Goal: Task Accomplishment & Management: Manage account settings

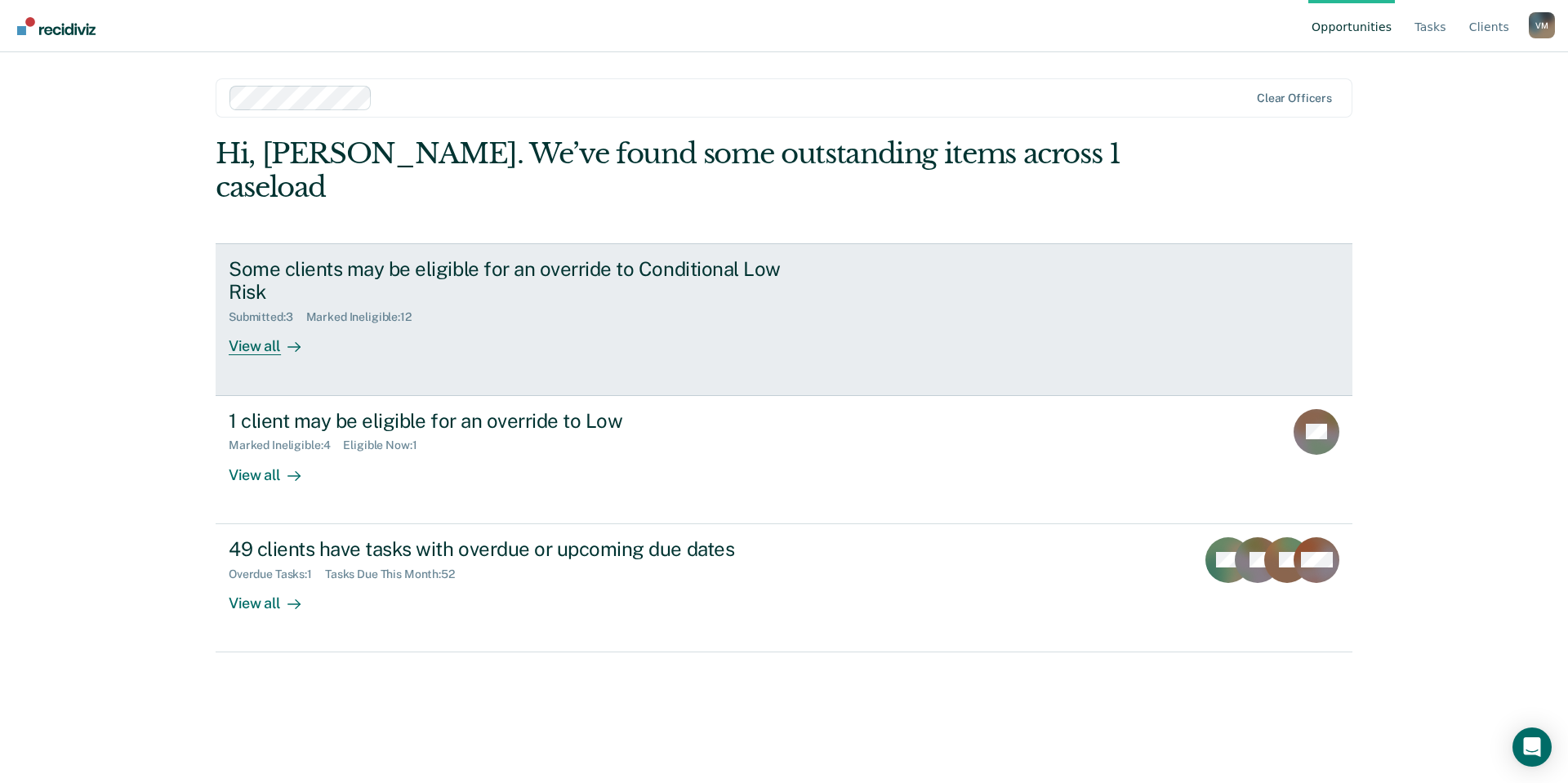
click at [398, 313] on div "Some clients may be eligible for an override to Conditional Low Risk Submitted …" at bounding box center [535, 307] width 613 height 99
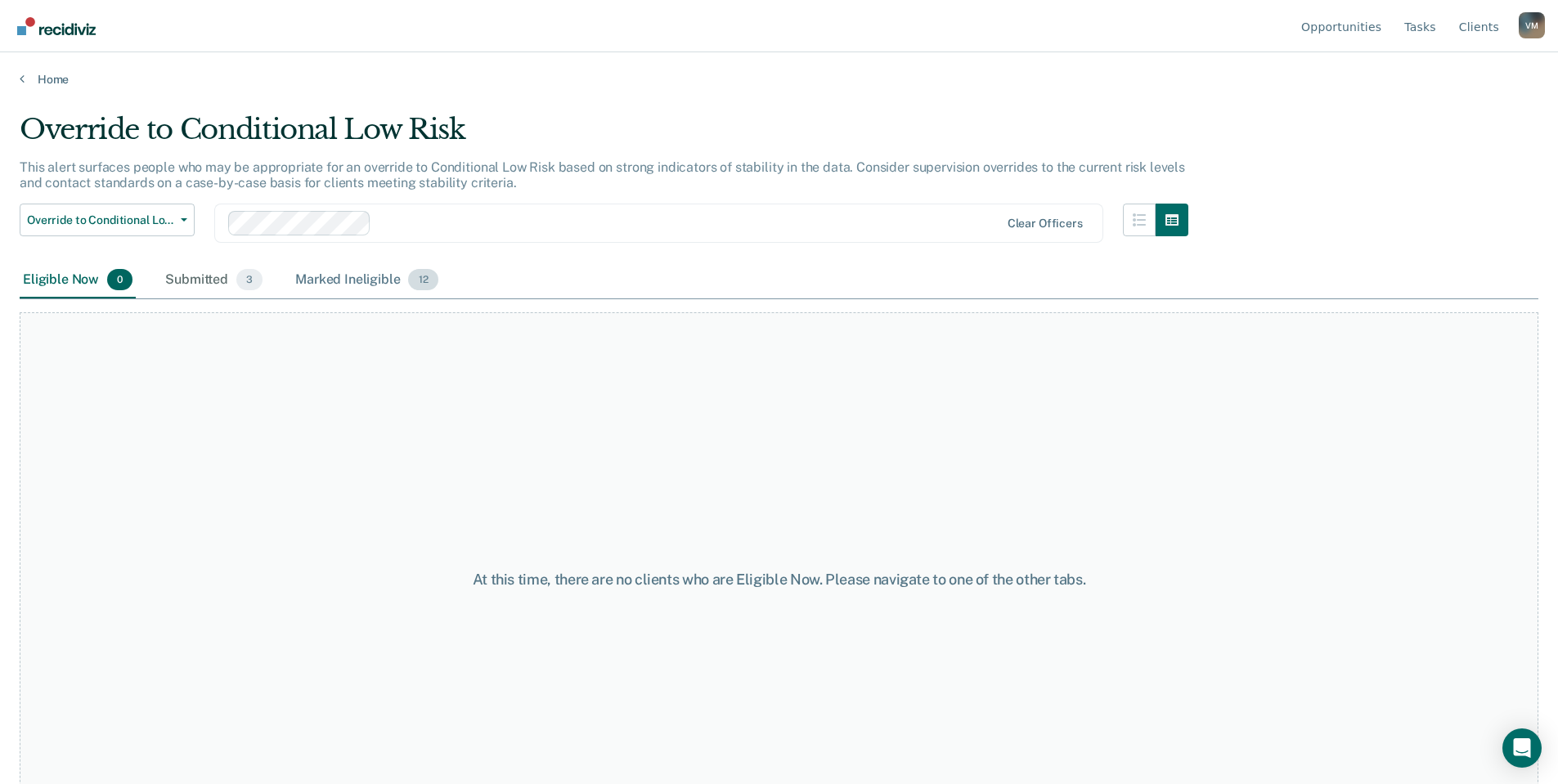
click at [349, 277] on div "Marked Ineligible 12" at bounding box center [366, 280] width 149 height 36
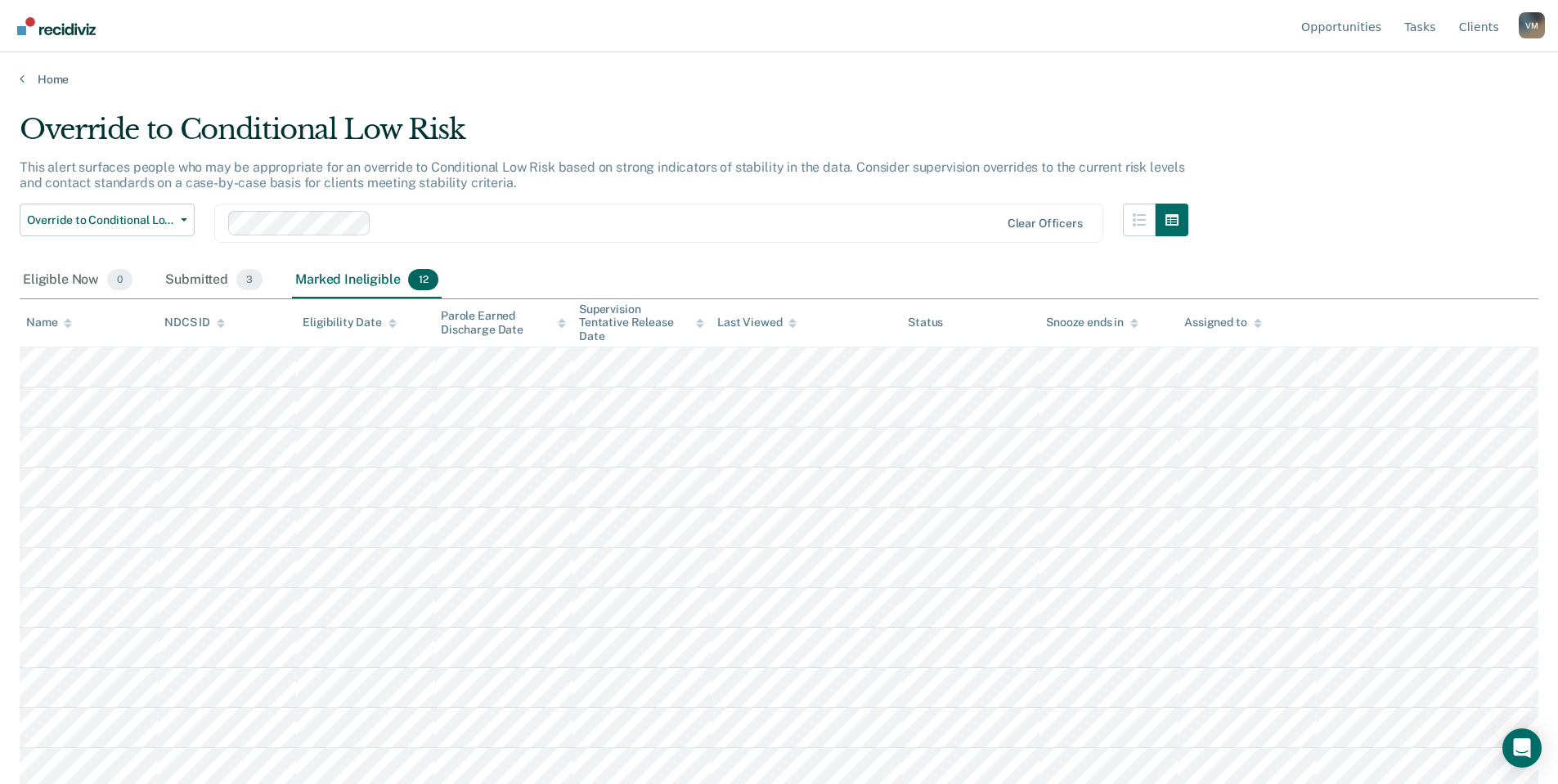
scroll to position [44, 0]
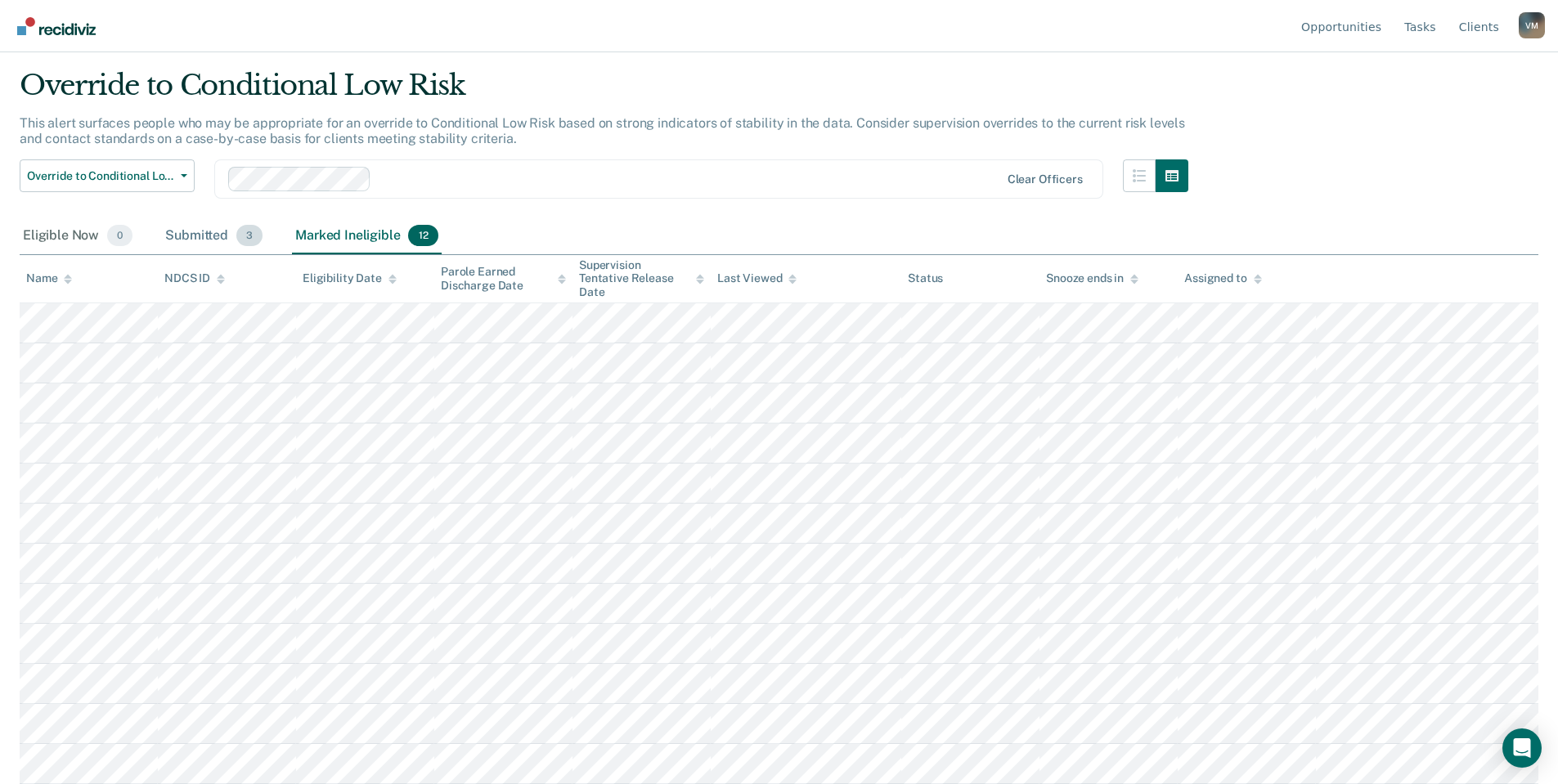
click at [228, 241] on div "Submitted 3" at bounding box center [214, 236] width 104 height 36
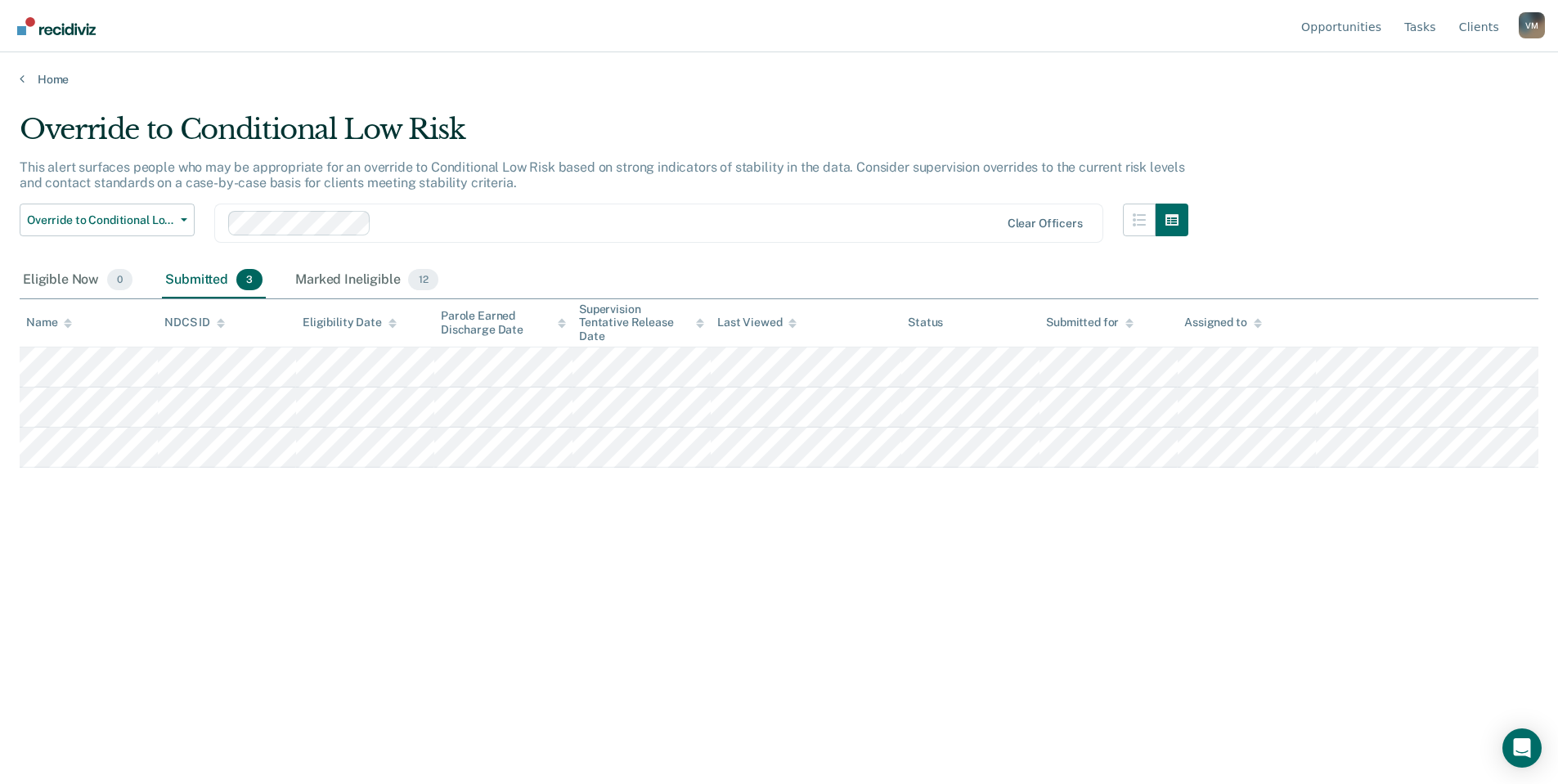
scroll to position [0, 0]
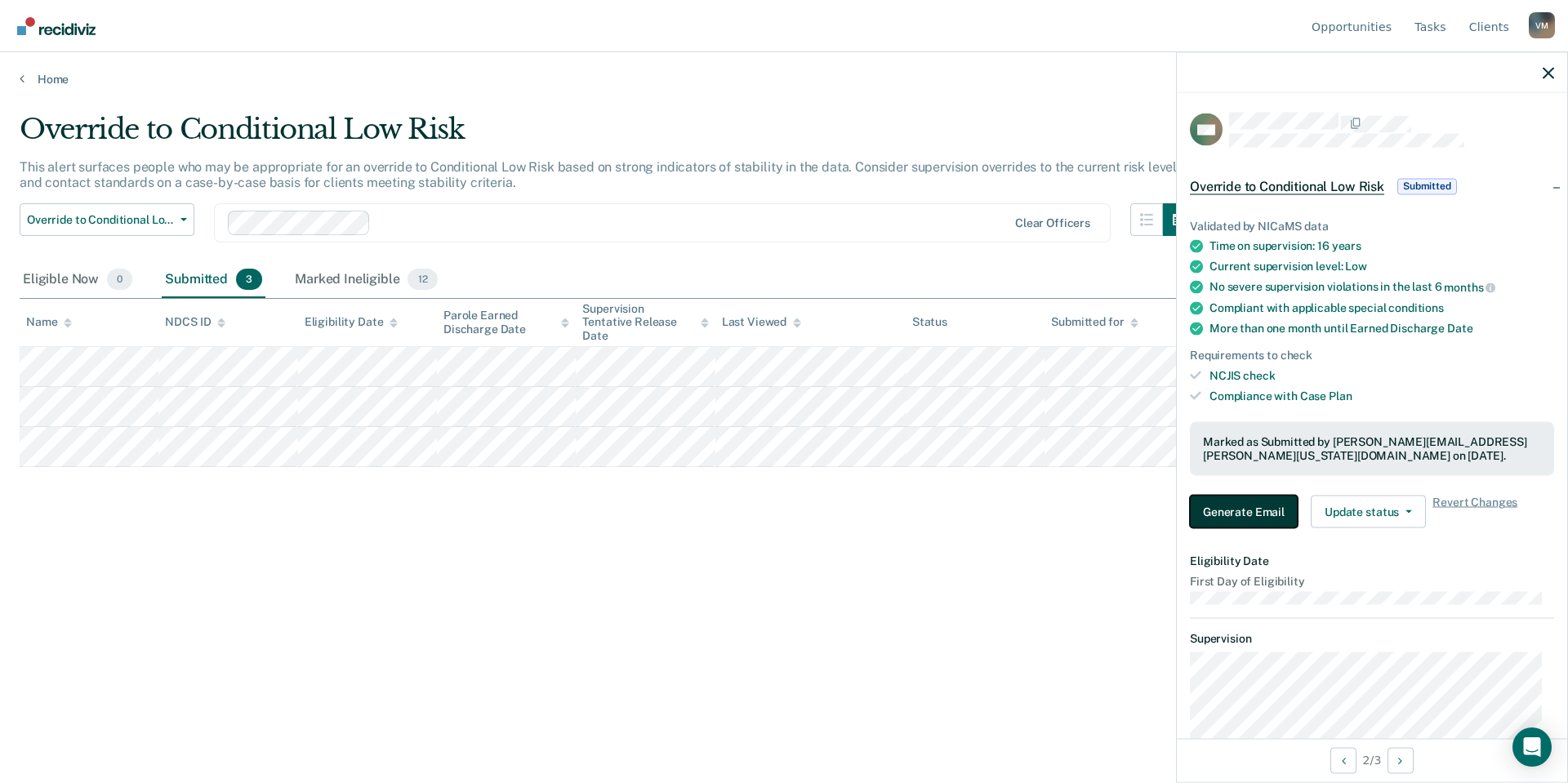
click at [1222, 515] on button "Generate Email" at bounding box center [1243, 512] width 108 height 33
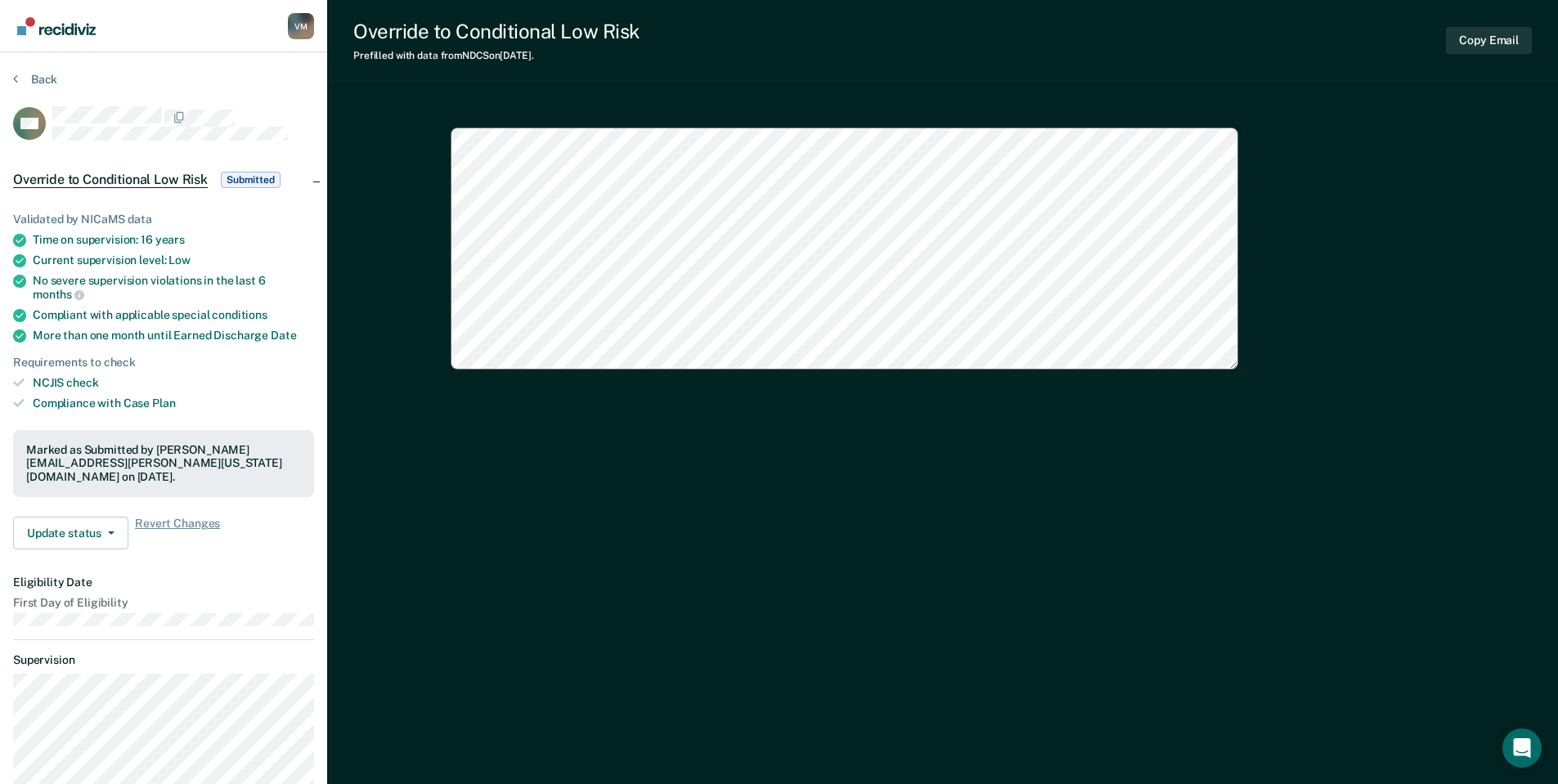
type textarea "x"
click at [31, 74] on button "Back" at bounding box center [35, 79] width 44 height 15
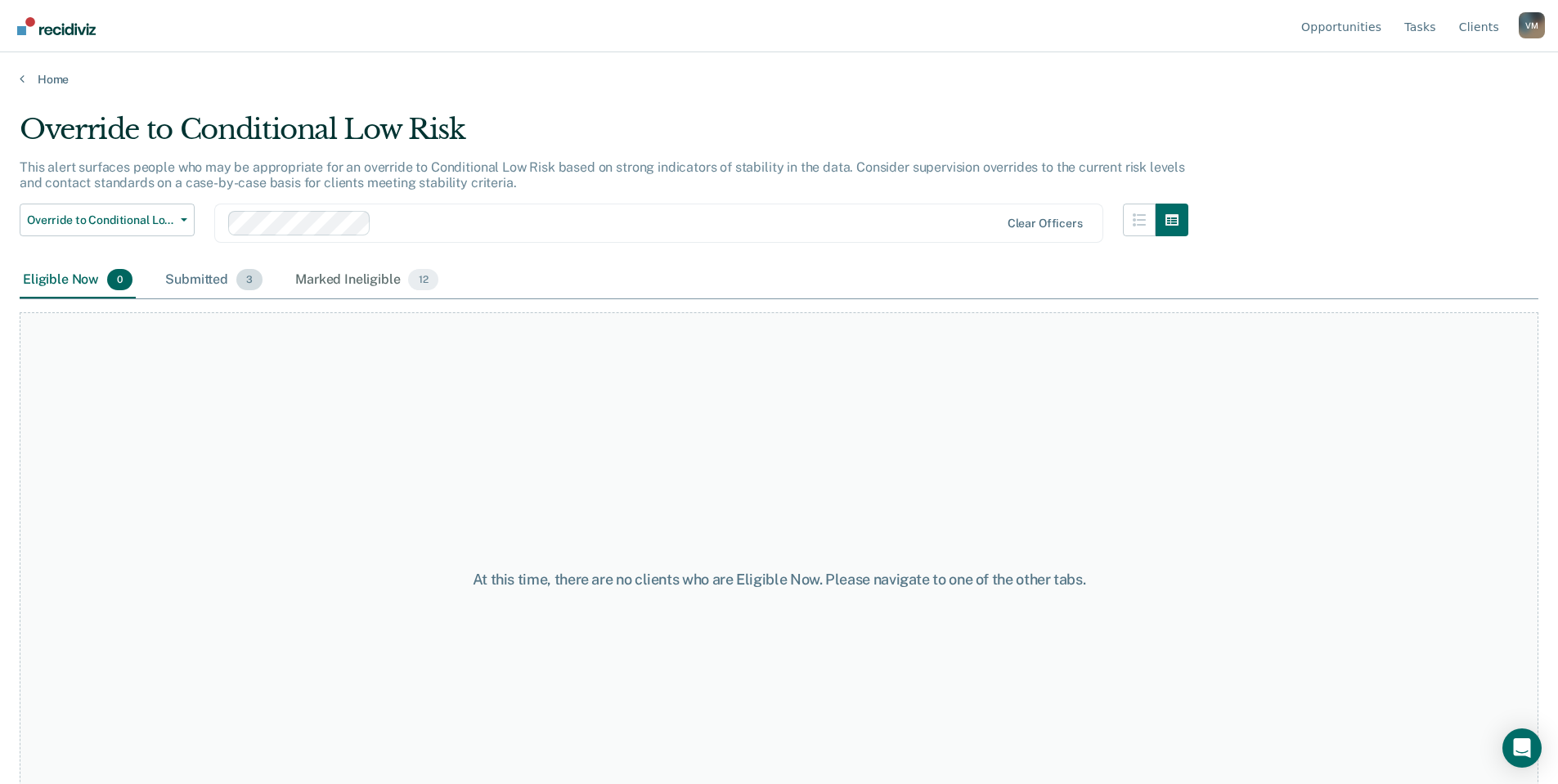
click at [215, 267] on div "Submitted 3" at bounding box center [214, 280] width 104 height 36
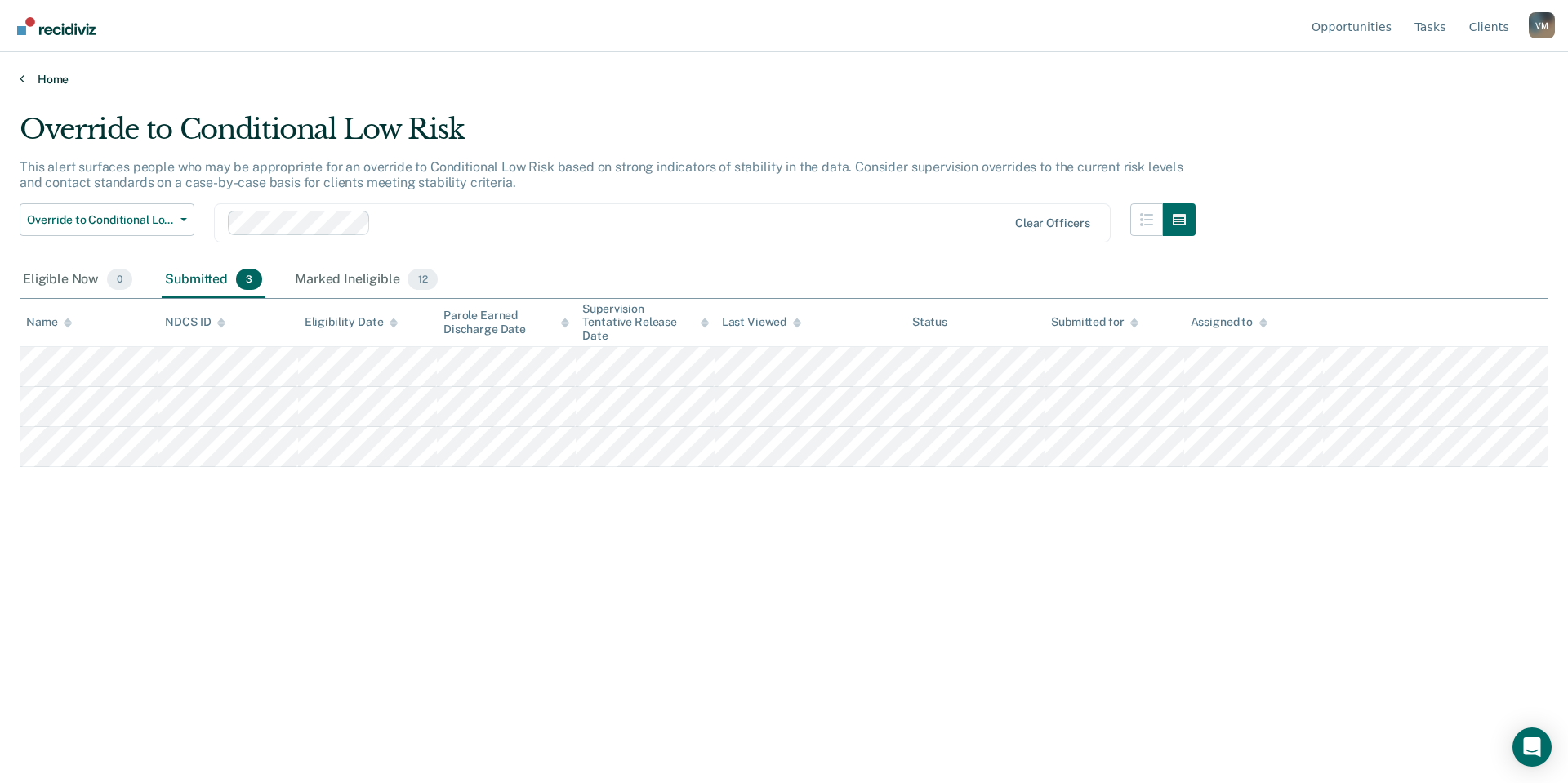
click at [54, 76] on link "Home" at bounding box center [784, 79] width 1528 height 15
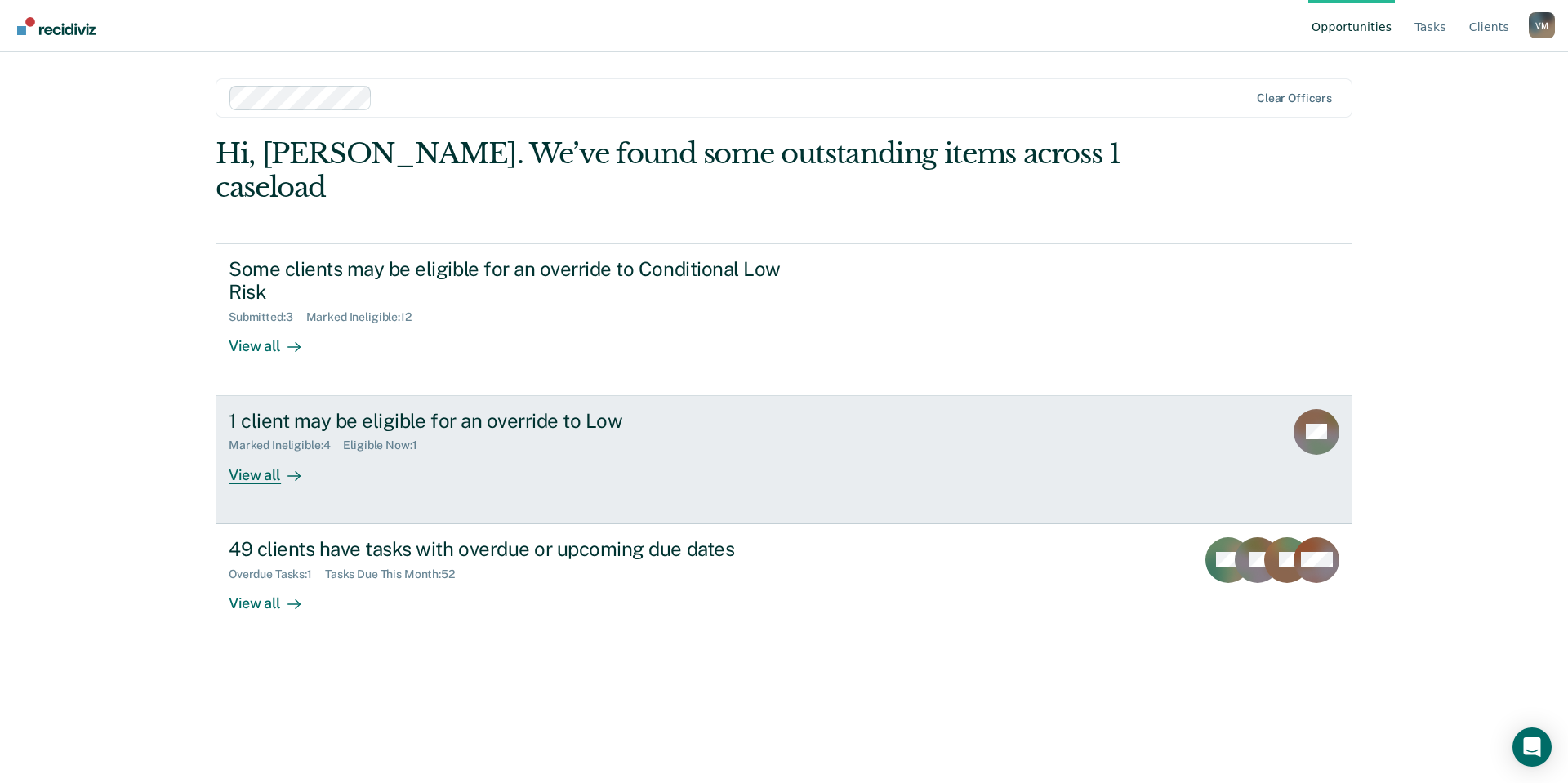
click at [479, 432] on div "Marked Ineligible : 4 Eligible Now : 1" at bounding box center [515, 442] width 573 height 21
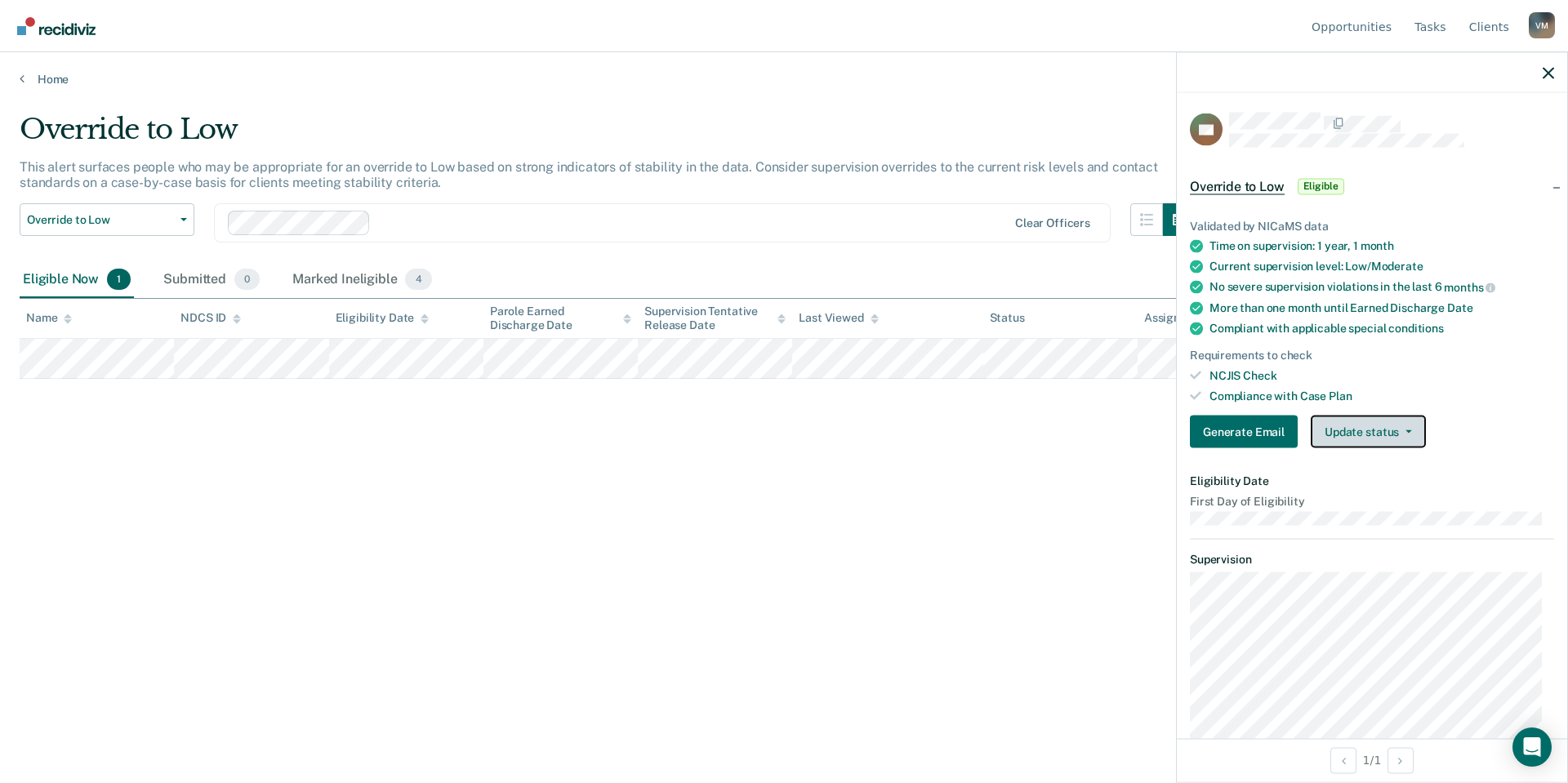
click at [1402, 424] on button "Update status" at bounding box center [1368, 432] width 115 height 33
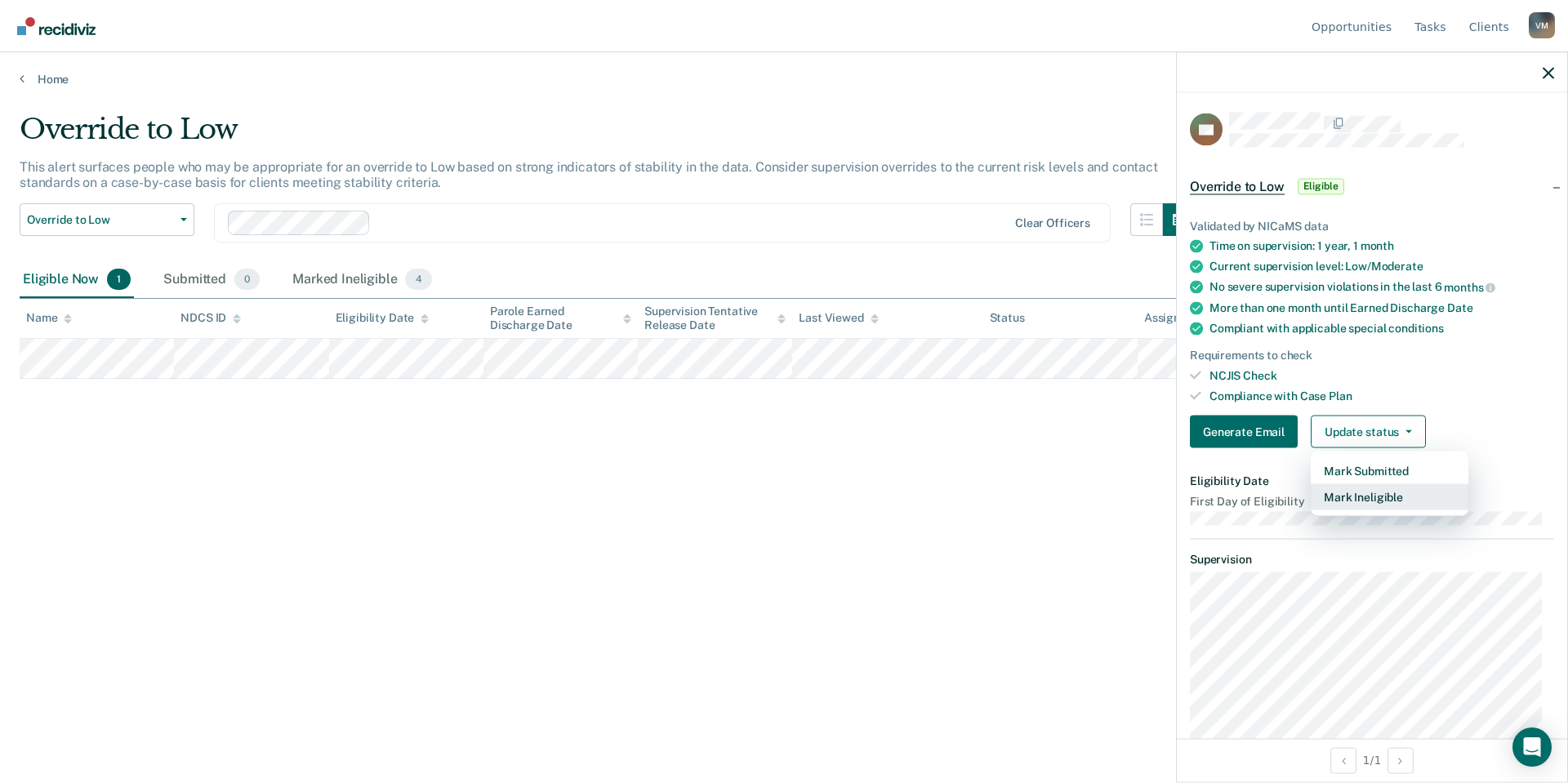
click at [1374, 488] on button "Mark Ineligible" at bounding box center [1389, 497] width 157 height 26
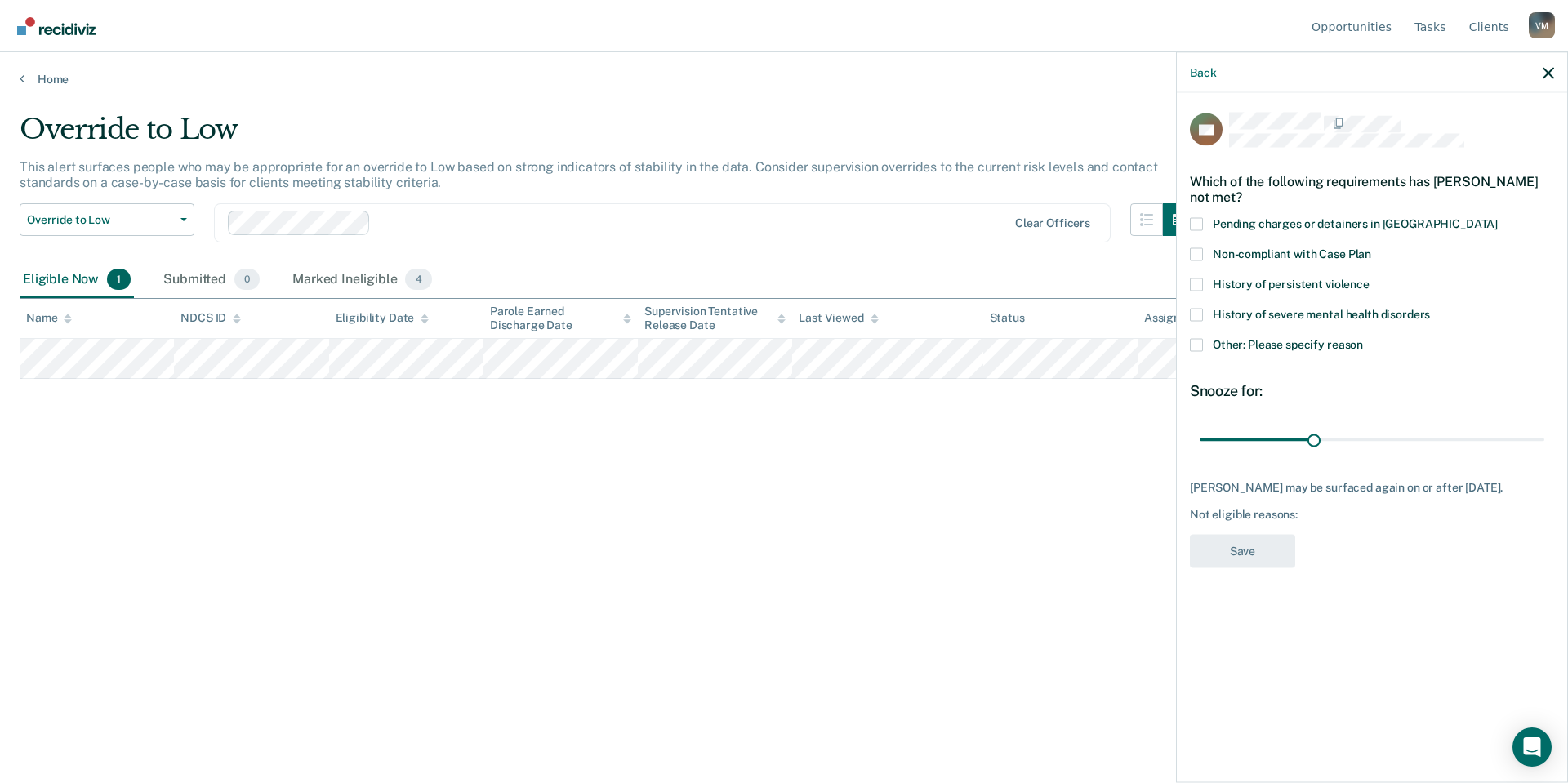
click at [1193, 257] on span at bounding box center [1196, 253] width 13 height 13
click at [1371, 247] on input "Non-compliant with Case Plan" at bounding box center [1371, 247] width 0 height 0
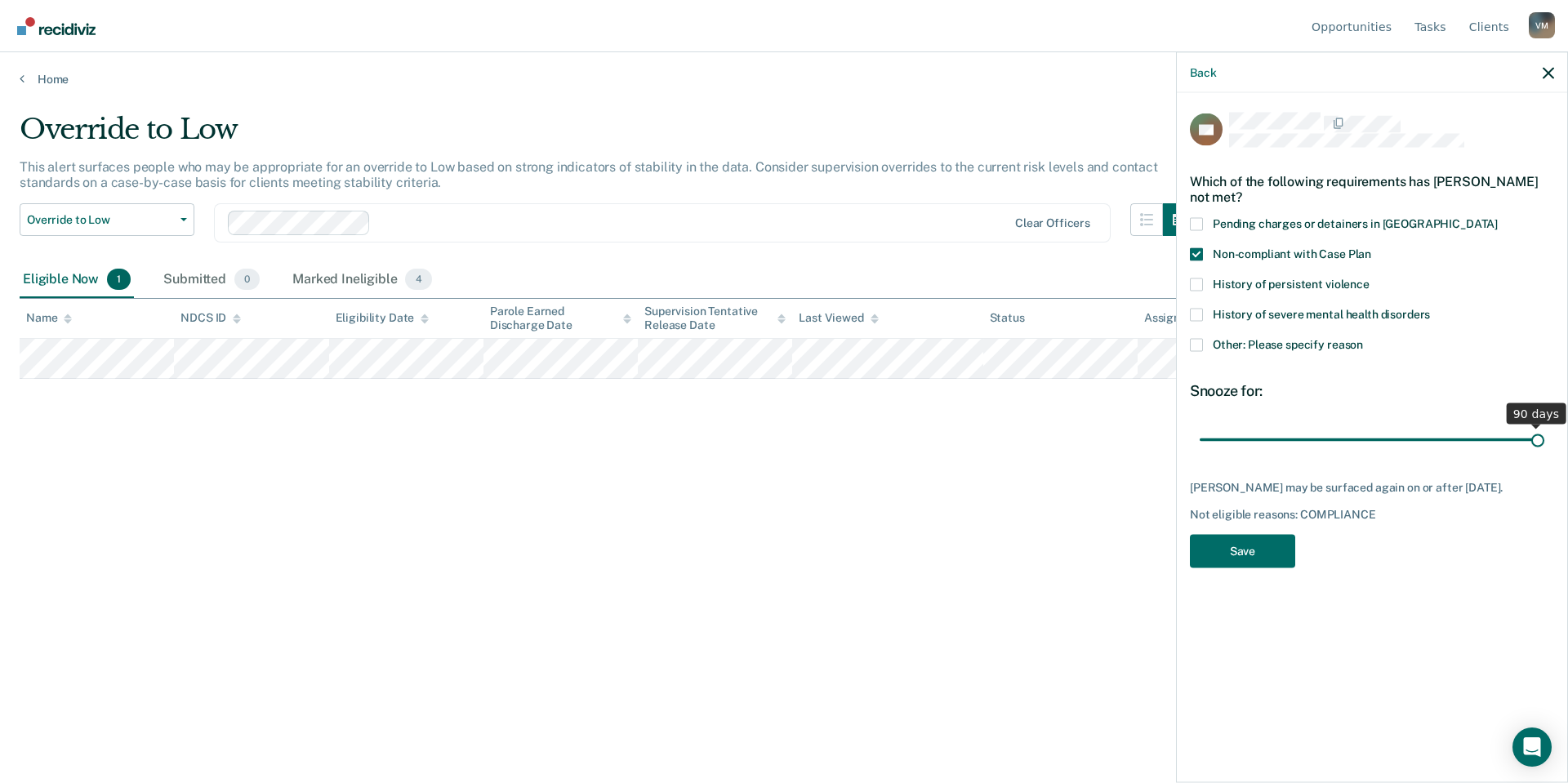
drag, startPoint x: 1311, startPoint y: 439, endPoint x: 1567, endPoint y: 466, distance: 257.4
type input "90"
click at [1544, 454] on input "range" at bounding box center [1371, 439] width 345 height 29
click at [1242, 546] on button "Save" at bounding box center [1242, 551] width 105 height 34
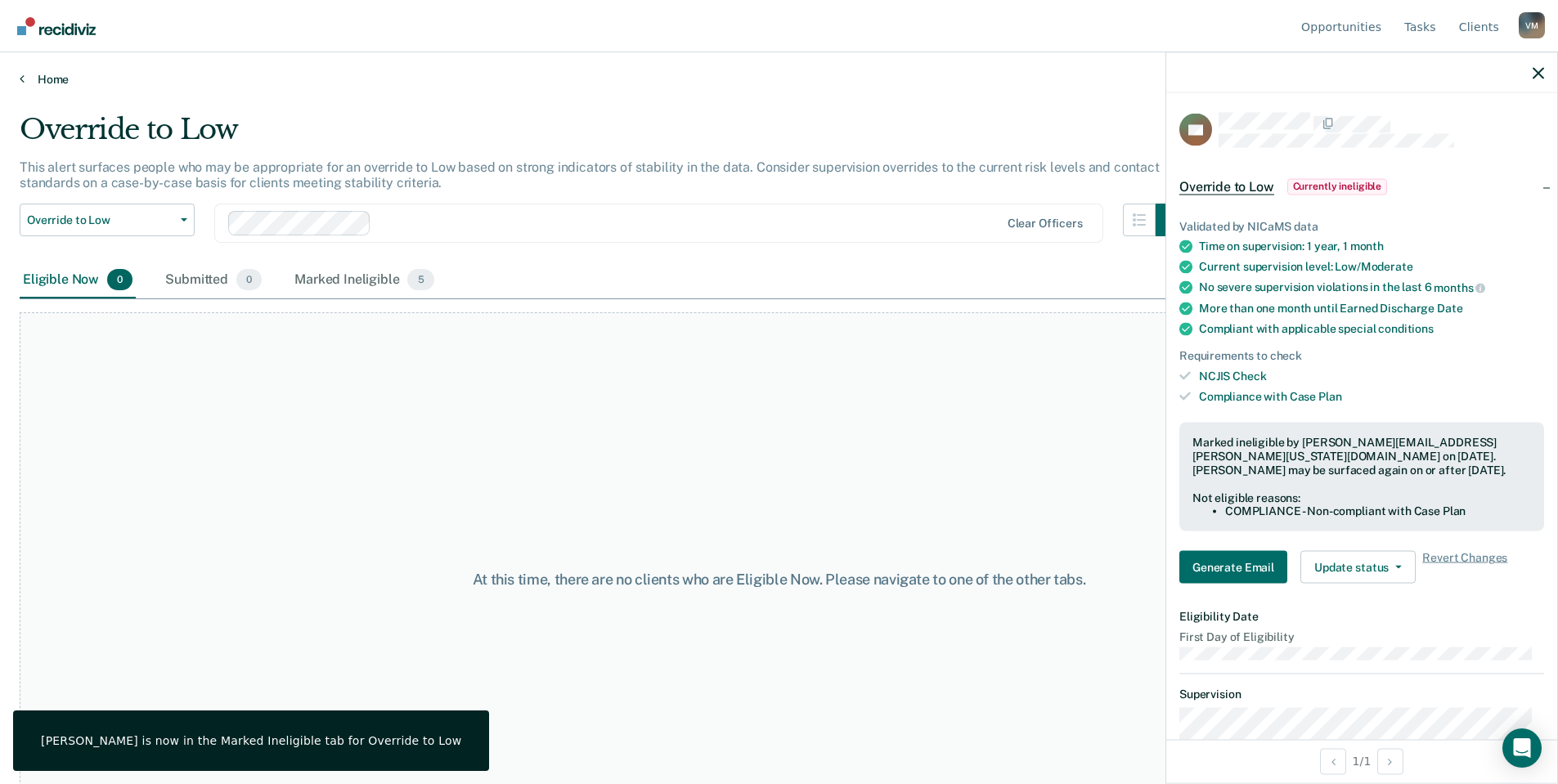
click at [48, 81] on link "Home" at bounding box center [779, 79] width 1519 height 15
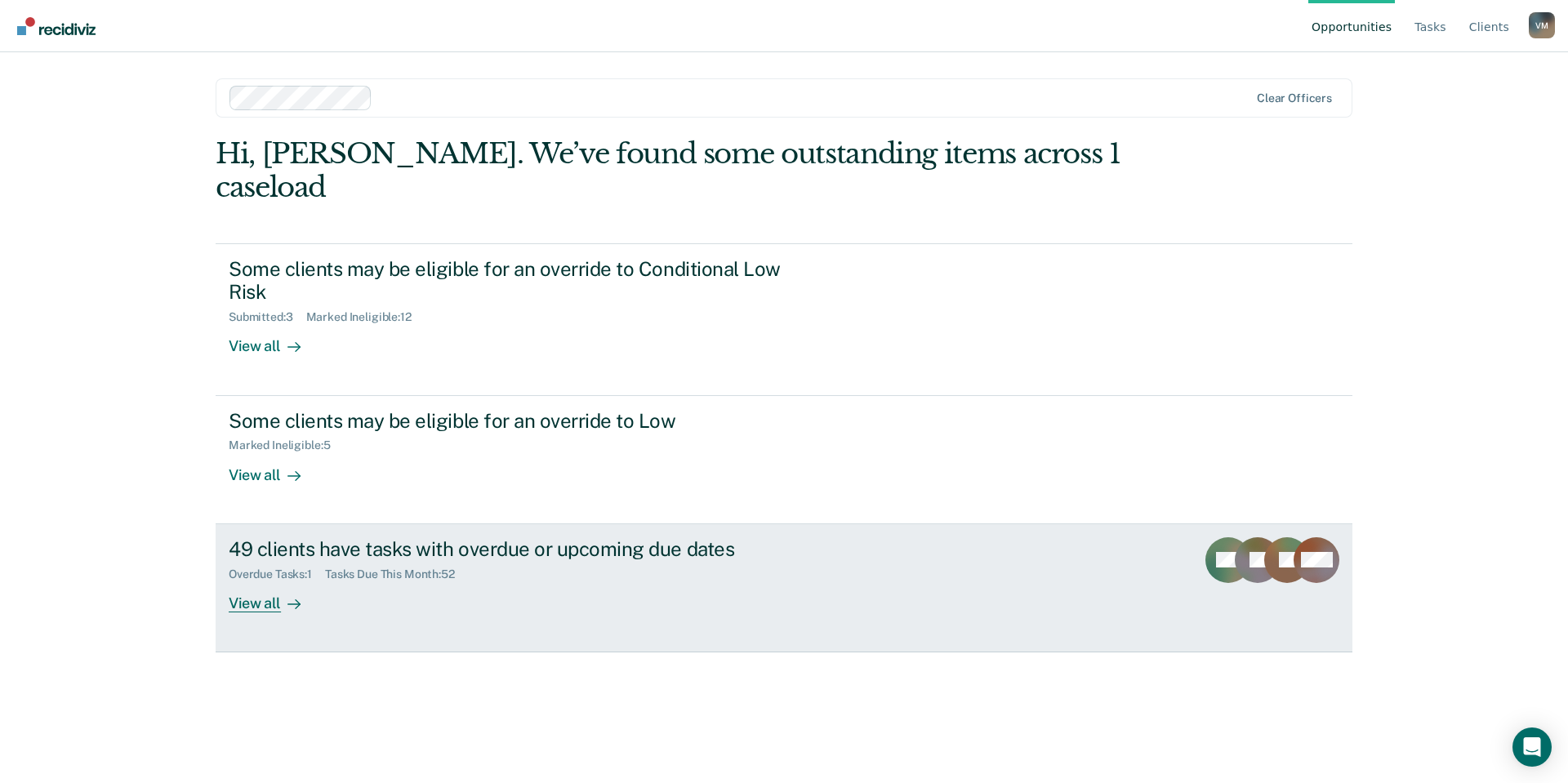
click at [435, 578] on div "49 clients have tasks with overdue or upcoming due dates Overdue Tasks : 1 Task…" at bounding box center [535, 575] width 613 height 75
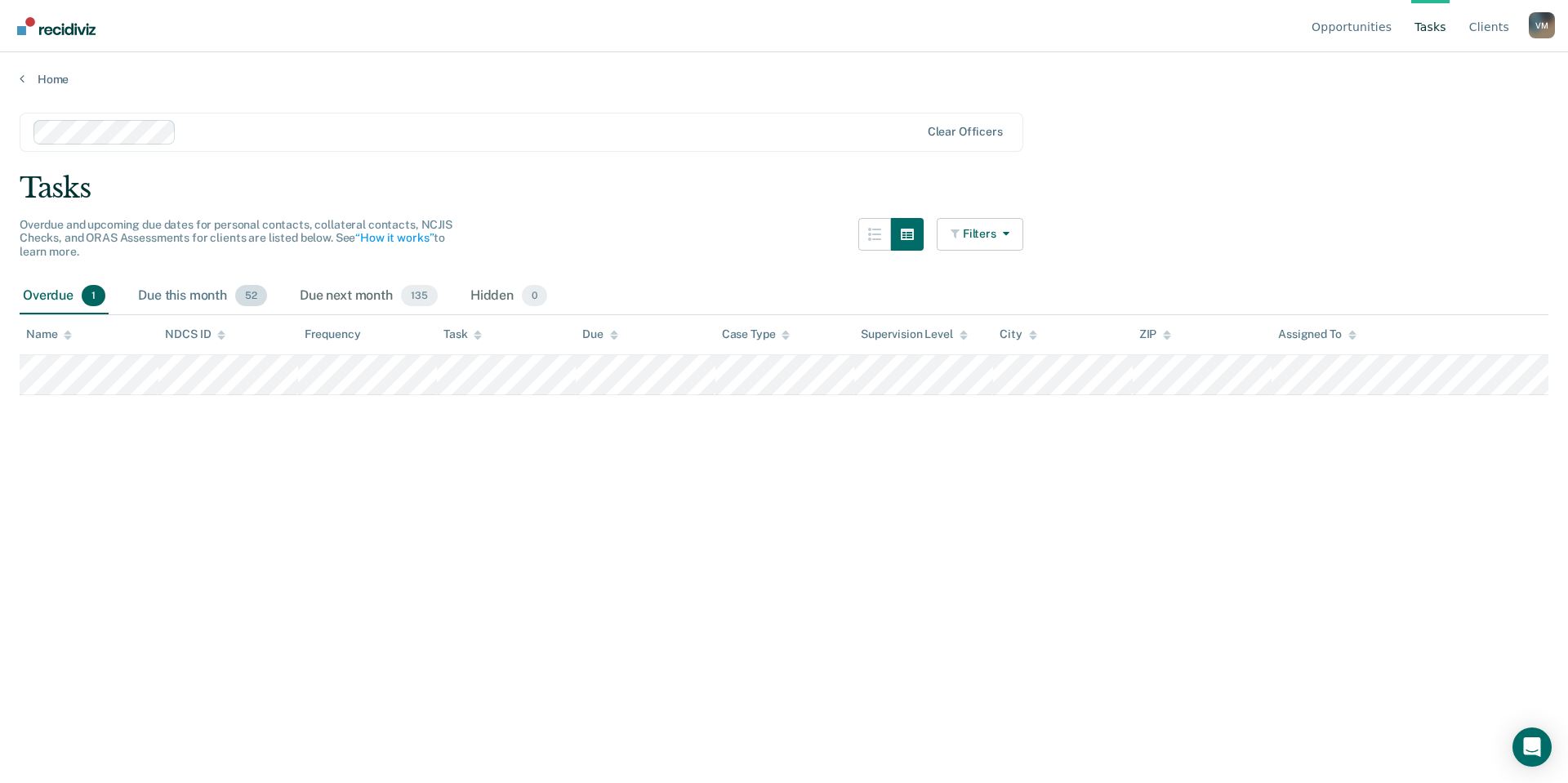
click at [191, 299] on div "Due this month 52" at bounding box center [202, 296] width 136 height 36
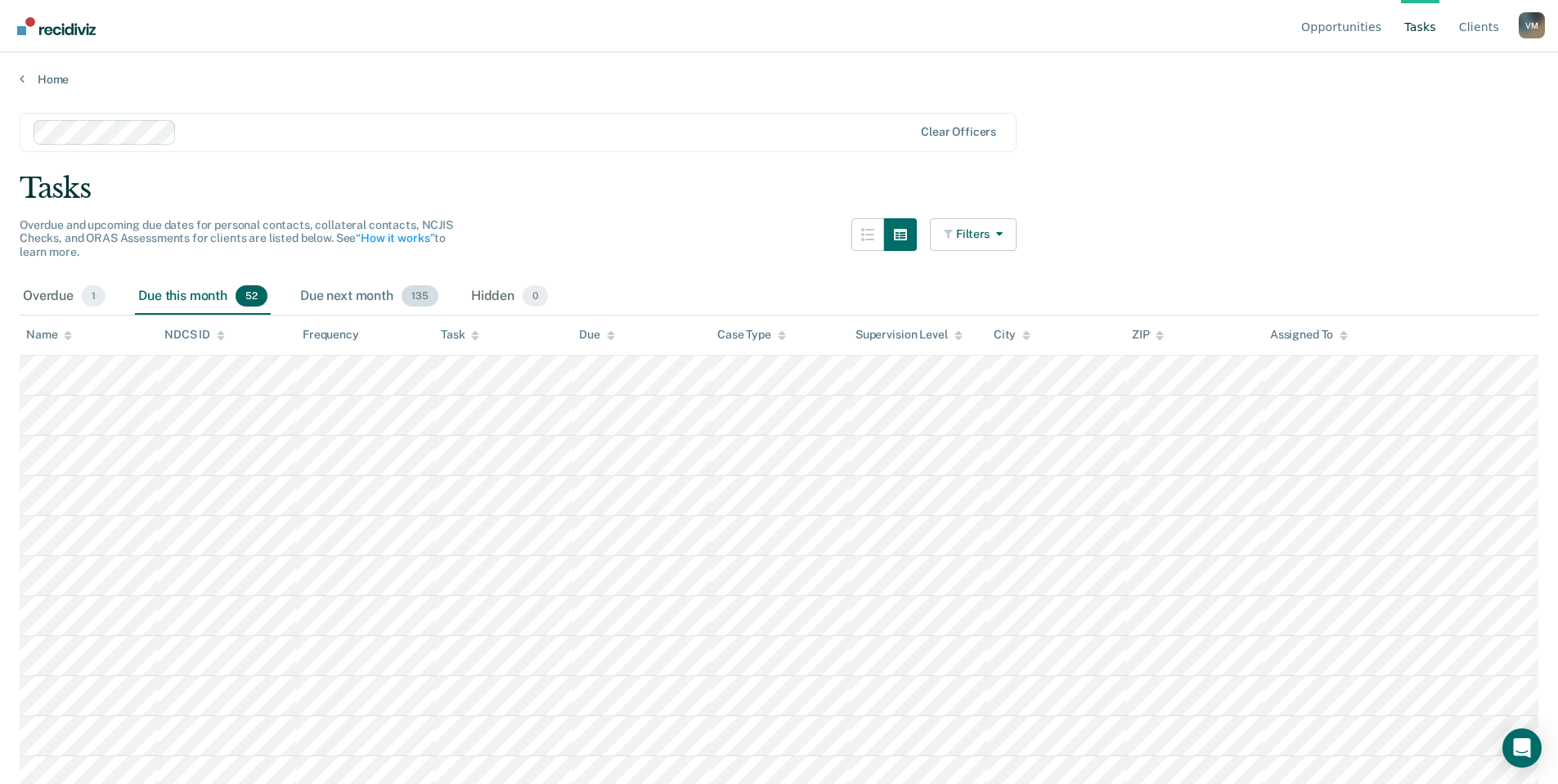
click at [341, 301] on div "Due next month 135" at bounding box center [369, 297] width 145 height 36
click at [524, 297] on div "Hidden 0" at bounding box center [510, 297] width 83 height 36
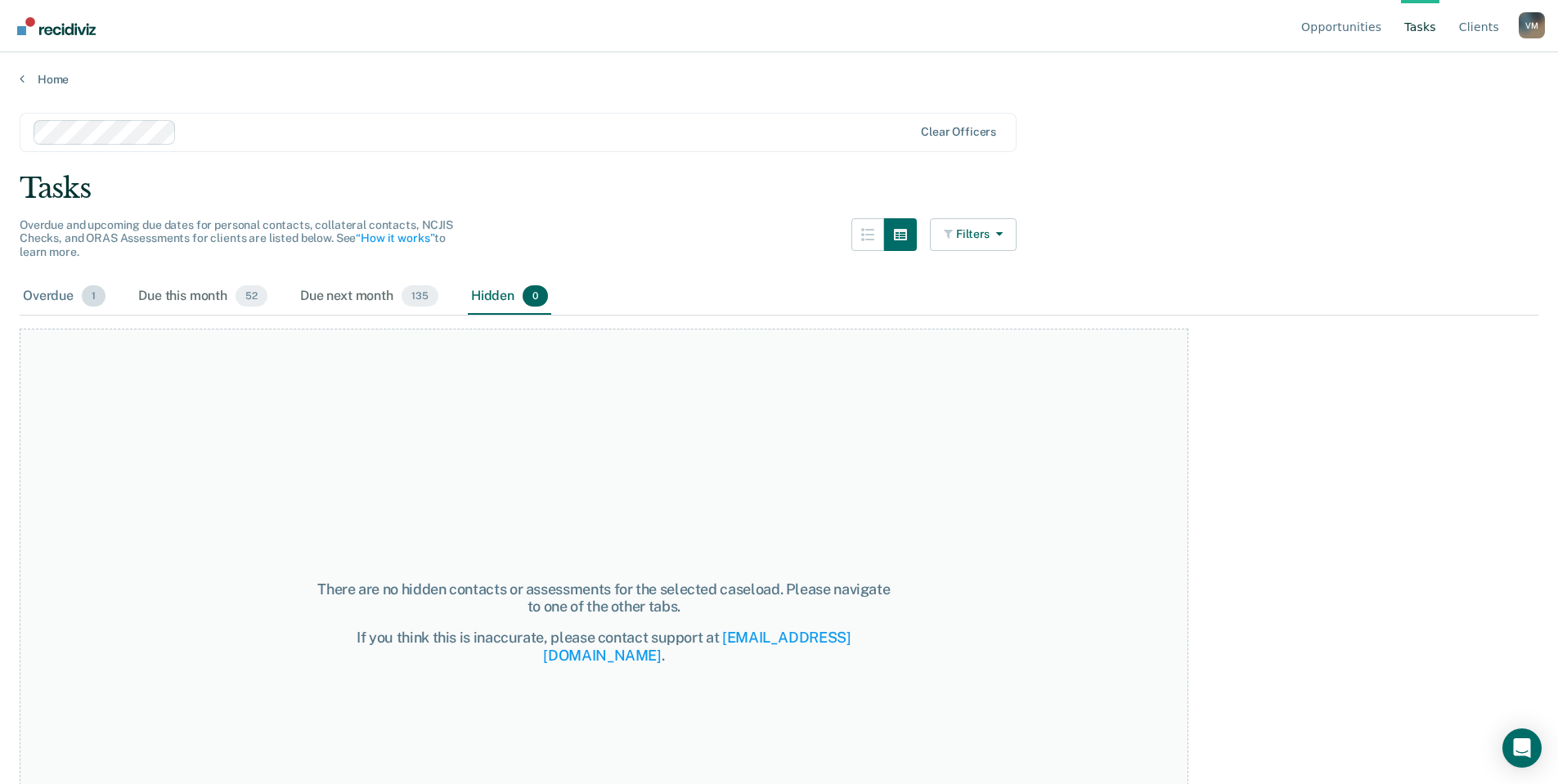
click at [96, 295] on span "1" at bounding box center [93, 296] width 23 height 22
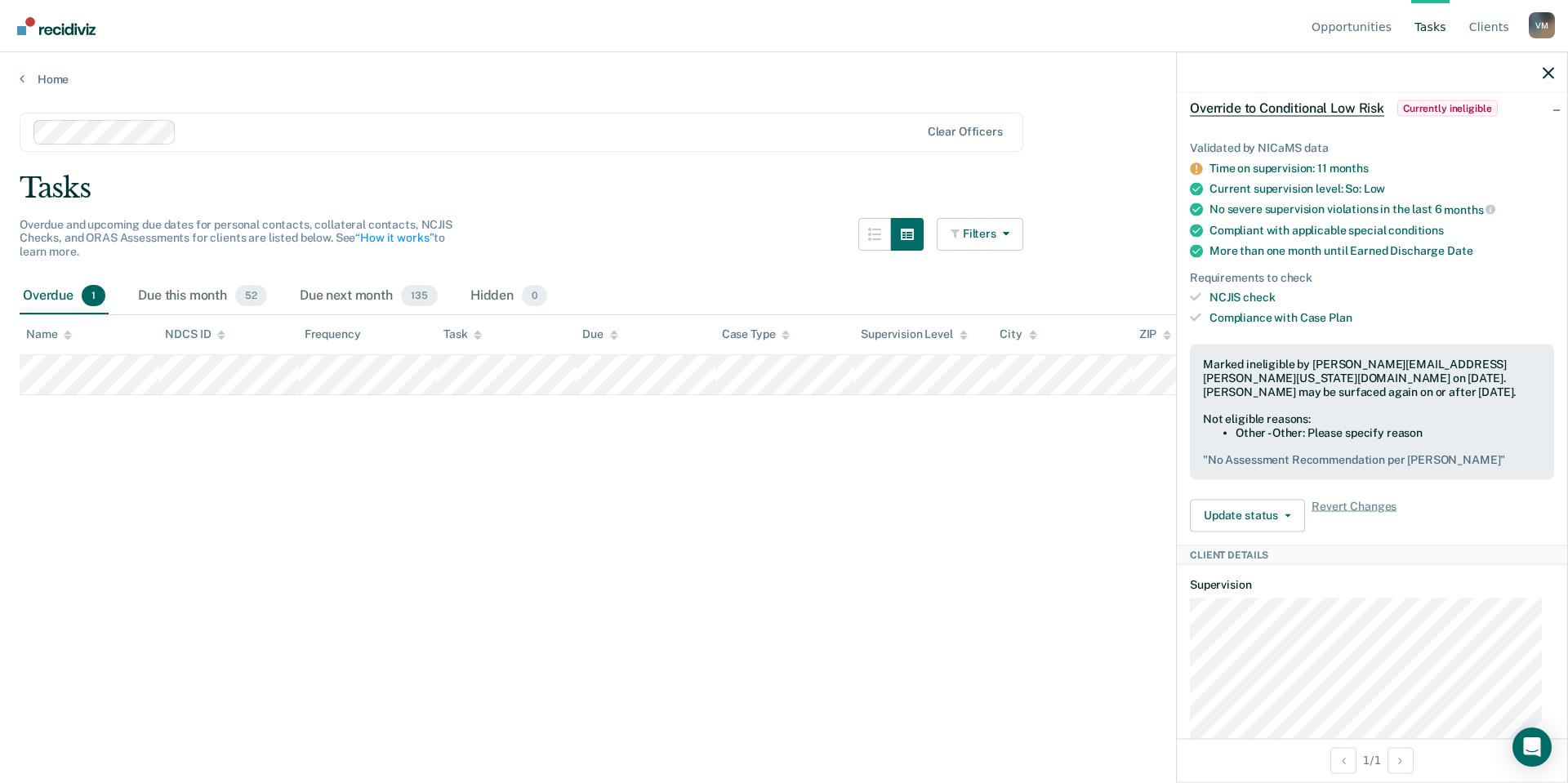
scroll to position [617, 0]
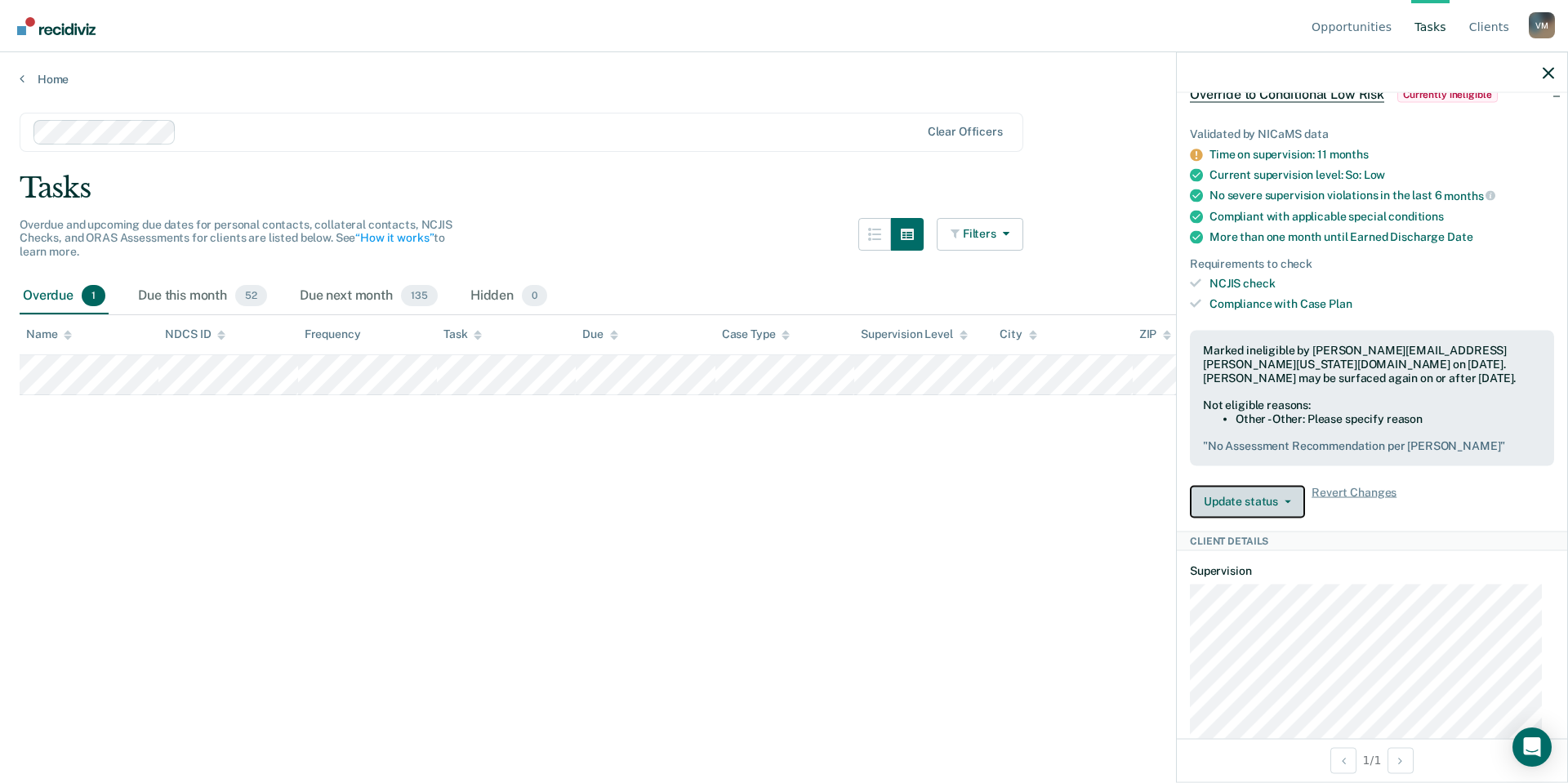
click at [1286, 518] on button "Update status" at bounding box center [1247, 501] width 115 height 33
click at [1441, 518] on div "Update status [PERSON_NAME] Submitted Update Ineligibility Revert Changes" at bounding box center [1372, 501] width 365 height 33
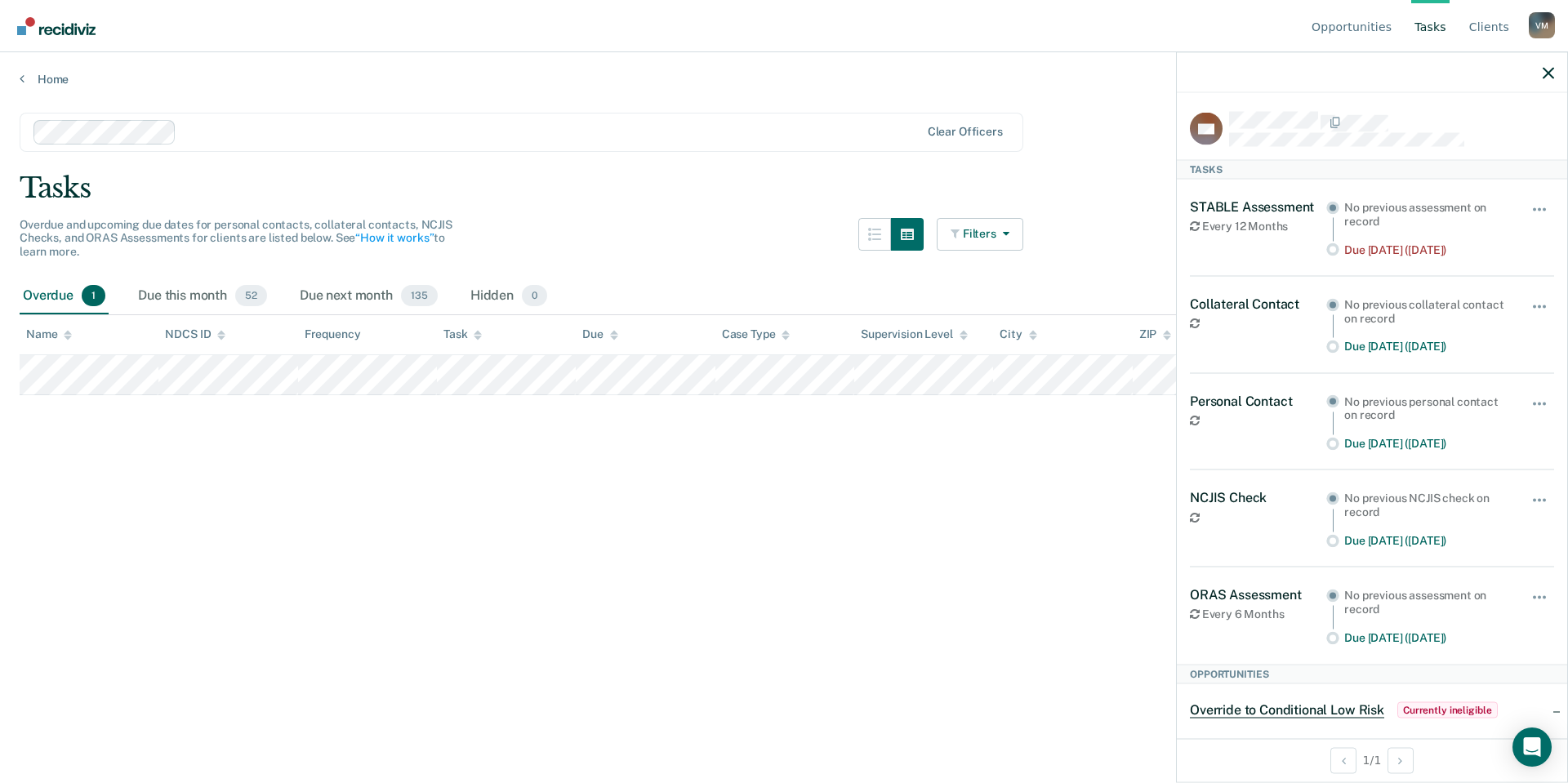
scroll to position [0, 0]
click at [1538, 208] on span "button" at bounding box center [1539, 210] width 3 height 3
click at [1470, 336] on button "90 days" at bounding box center [1495, 341] width 117 height 26
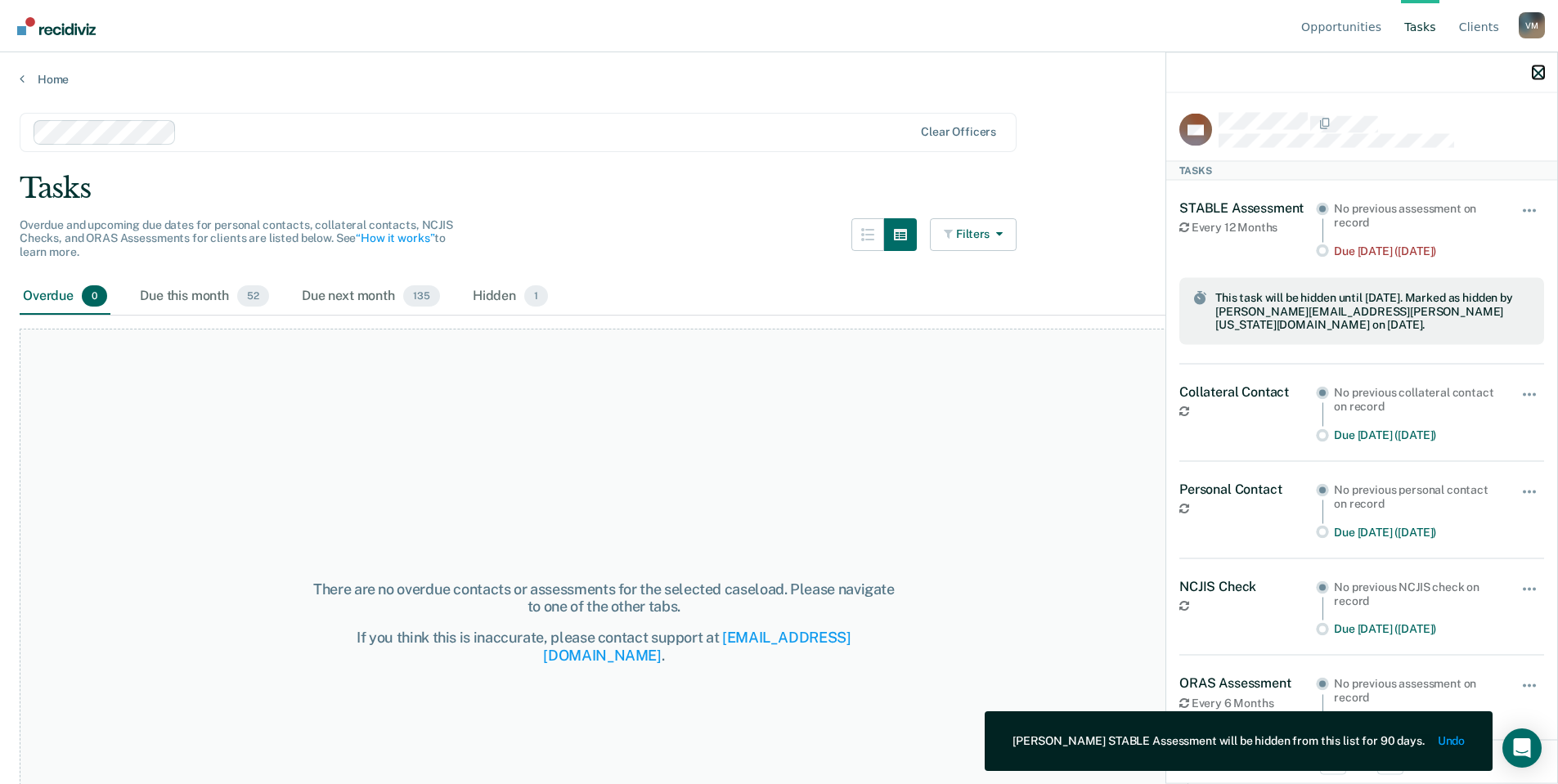
click at [1542, 74] on icon "button" at bounding box center [1538, 72] width 11 height 11
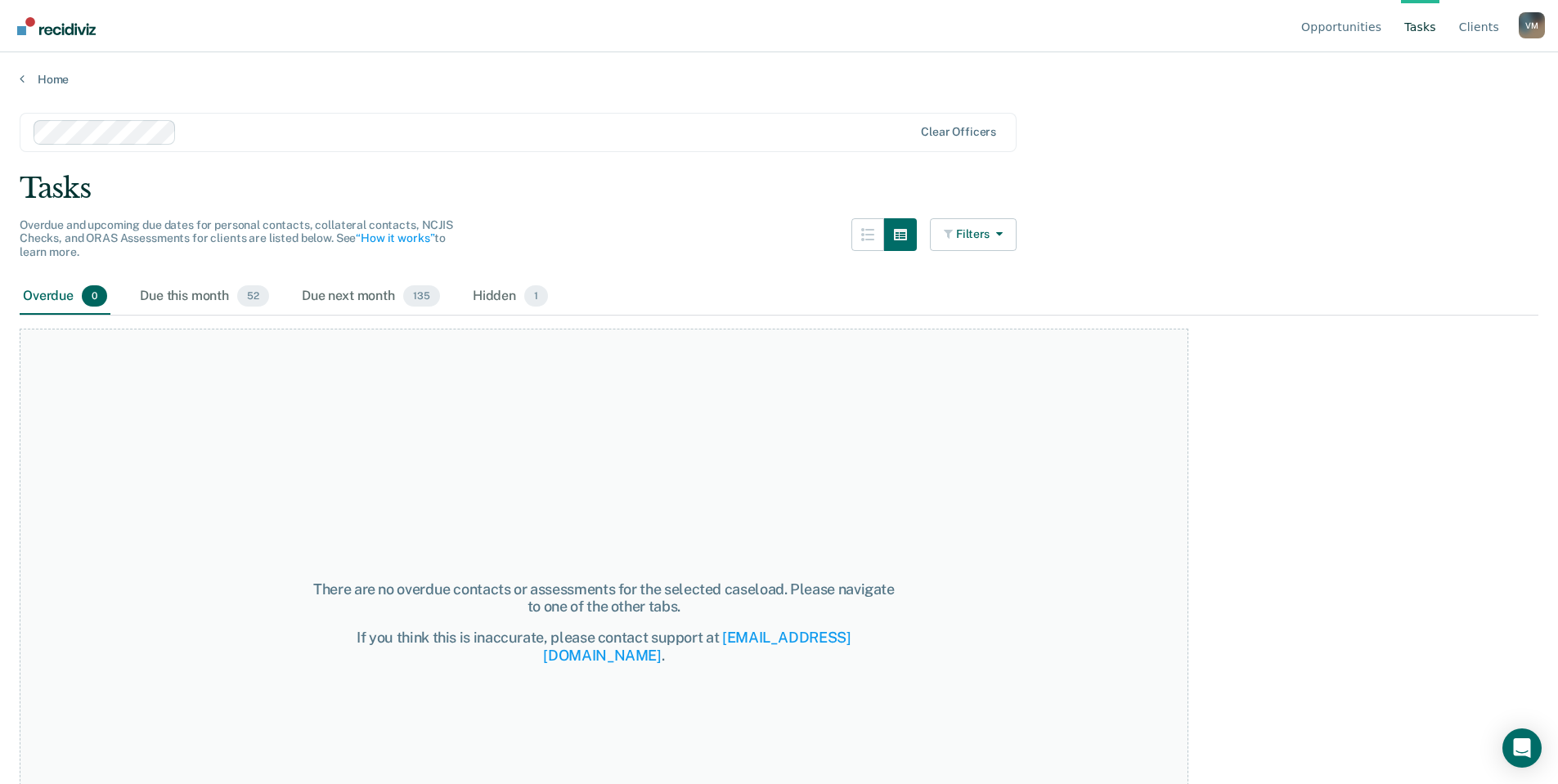
click at [36, 68] on div "Home" at bounding box center [779, 69] width 1558 height 35
click at [35, 79] on link "Home" at bounding box center [779, 79] width 1519 height 15
